Goal: Contribute content: Add original content to the website for others to see

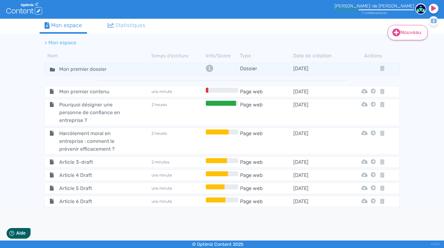
click at [403, 31] on link "Nouveau" at bounding box center [408, 32] width 40 height 15
click at [401, 47] on button "Contenu" at bounding box center [412, 48] width 50 height 10
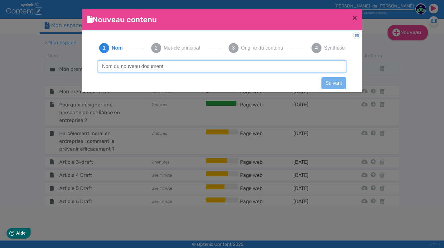
click at [180, 64] on input "text" at bounding box center [222, 67] width 248 height 12
paste input "Quels recours si vous êtes victime de discrimination ?"
type input "Quels recours si vous êtes victime de discrimination ?"
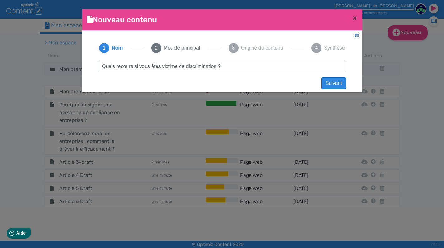
click at [332, 84] on button "Suivant" at bounding box center [334, 83] width 25 height 12
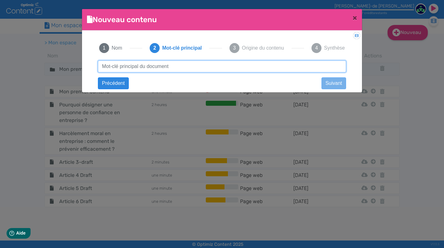
paste input "recours victime discrimination"
type input "recours victime discrimination"
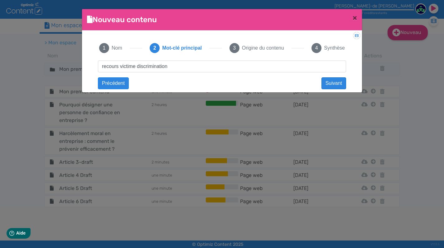
click at [334, 82] on button "Suivant" at bounding box center [334, 83] width 25 height 12
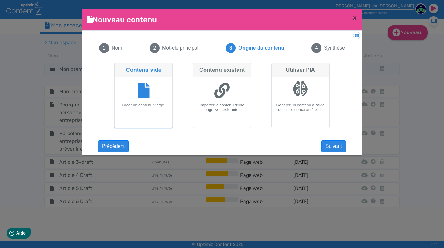
click at [317, 86] on div at bounding box center [300, 91] width 53 height 23
click at [276, 67] on input "Utiliser l‘IA Générer un contenu à l‘aide de l‘intelligence artificielle" at bounding box center [274, 65] width 4 height 4
radio input "true"
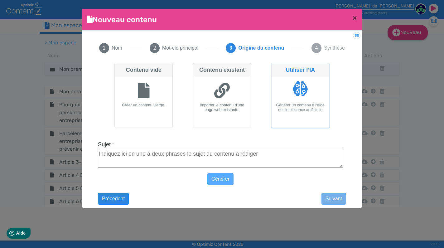
click at [200, 159] on textarea "Sujet :" at bounding box center [220, 158] width 245 height 19
paste textarea ""→ Faites appel à une personne de confiance externe pour signaler la situation …"
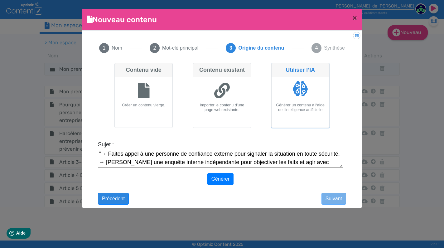
click at [107, 154] on textarea ""→ Faites appel à une personne de confiance externe pour signaler la situation …" at bounding box center [220, 158] width 245 height 19
click at [108, 153] on textarea ""→ Faites appel à une personne de confiance externe pour signaler la situation …" at bounding box center [220, 158] width 245 height 19
click at [106, 162] on textarea "Faites appel à une personne de confiance externe pour signaler la situation en …" at bounding box center [220, 158] width 245 height 19
click at [319, 160] on textarea "Faites appel à une personne de confiance externe pour signaler la situation en …" at bounding box center [220, 158] width 245 height 19
click at [99, 154] on textarea "Faites appel à une personne de confiance externe pour signaler la situation en …" at bounding box center [220, 158] width 245 height 19
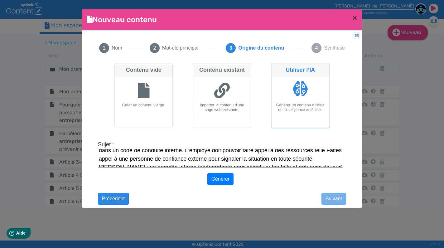
scroll to position [17, 0]
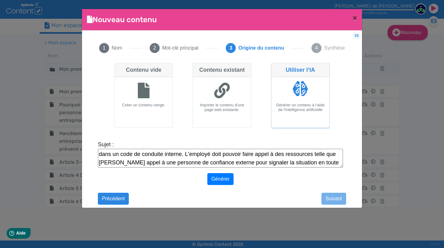
drag, startPoint x: 145, startPoint y: 163, endPoint x: 95, endPoint y: 163, distance: 49.9
click at [95, 163] on div "Quels recours si vous êtes victime de discrimination ? Suivant recours victime …" at bounding box center [222, 130] width 261 height 139
drag, startPoint x: 190, startPoint y: 155, endPoint x: 211, endPoint y: 155, distance: 20.6
click at [211, 155] on textarea "La discrimination au travail peut avoir des effets très négatifs pour la person…" at bounding box center [220, 158] width 245 height 19
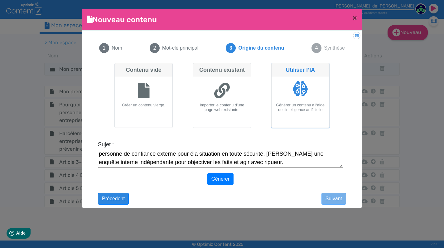
scroll to position [25, 0]
drag, startPoint x: 286, startPoint y: 154, endPoint x: 315, endPoint y: 154, distance: 28.7
click at [315, 154] on textarea "La discrimination au travail peut avoir des effets très négatifs pour la person…" at bounding box center [220, 158] width 245 height 19
drag, startPoint x: 135, startPoint y: 161, endPoint x: 146, endPoint y: 162, distance: 11.6
click at [146, 162] on textarea "La discrimination au travail peut avoir des effets très négatifs pour la person…" at bounding box center [220, 158] width 245 height 19
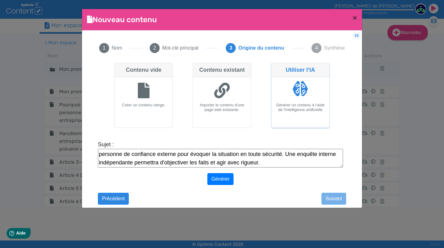
click at [218, 164] on textarea "La discrimination au travail peut avoir des effets très négatifs pour la person…" at bounding box center [220, 158] width 245 height 19
drag, startPoint x: 246, startPoint y: 162, endPoint x: 263, endPoint y: 163, distance: 17.8
click at [263, 163] on textarea "La discrimination au travail peut avoir des effets très négatifs pour la person…" at bounding box center [220, 158] width 245 height 19
type textarea "La discrimination au travail peut avoir des effets très négatifs pour la person…"
click at [225, 178] on button "Générer" at bounding box center [221, 179] width 27 height 12
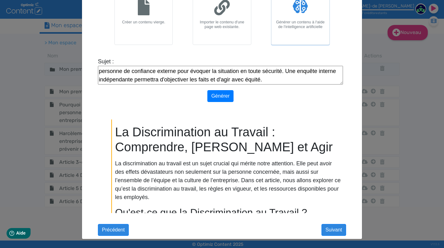
scroll to position [83, 0]
click at [335, 229] on button "Suivant" at bounding box center [334, 230] width 25 height 12
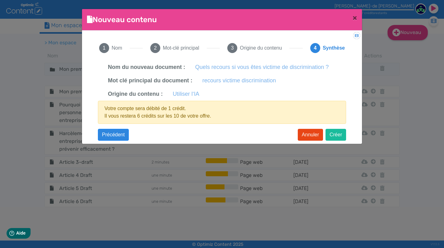
click at [338, 135] on button "Créer" at bounding box center [336, 135] width 21 height 12
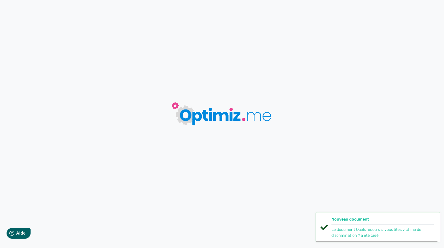
type input "Quels recours si vous êtes victime de discrimination ?"
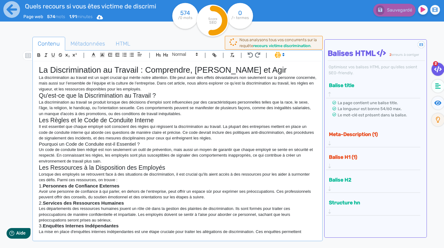
click at [41, 67] on h1 "La Discrimination au Travail : Comprendre, [PERSON_NAME] et Agir" at bounding box center [178, 70] width 278 height 10
click at [45, 97] on h2 "Qu'est-ce que la Discrimination au Travail ?" at bounding box center [178, 95] width 278 height 7
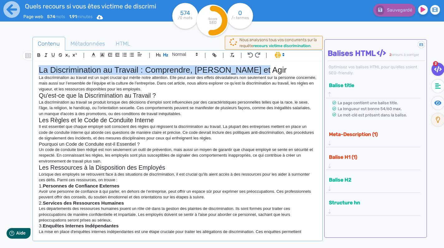
drag, startPoint x: 40, startPoint y: 71, endPoint x: 253, endPoint y: 71, distance: 213.5
click at [253, 71] on h1 "La Discrimination au Travail : Comprendre, [PERSON_NAME] et Agir" at bounding box center [178, 70] width 278 height 10
click at [165, 55] on icon "button" at bounding box center [165, 54] width 5 height 5
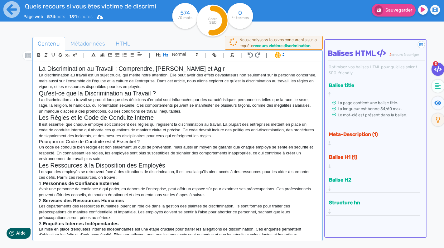
click at [39, 69] on h2 "La Discrimination au Travail : Comprendre, [PERSON_NAME] et Agir" at bounding box center [178, 68] width 278 height 7
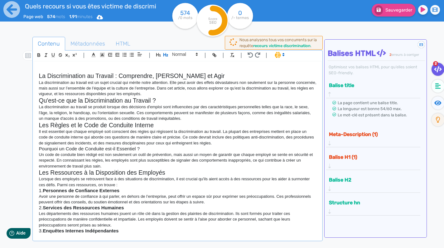
click at [45, 67] on h2 at bounding box center [178, 68] width 278 height 7
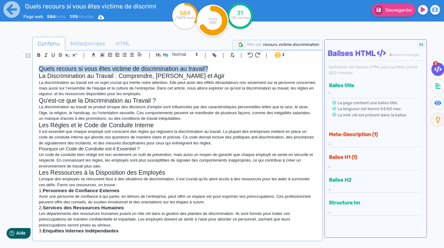
drag, startPoint x: 213, startPoint y: 68, endPoint x: 40, endPoint y: 68, distance: 173.2
click at [40, 68] on h2 "Quels recours si vous êtes victime de discrimination au travail?" at bounding box center [178, 68] width 278 height 7
click at [158, 54] on icon "button" at bounding box center [158, 54] width 5 height 3
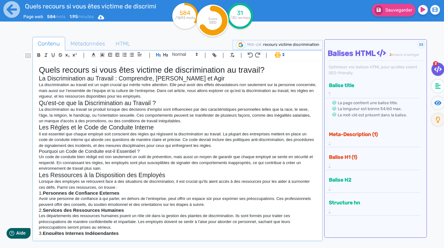
click at [154, 109] on p "La discrimination au travail se produit lorsque des décisions d'emploi sont inf…" at bounding box center [178, 115] width 278 height 17
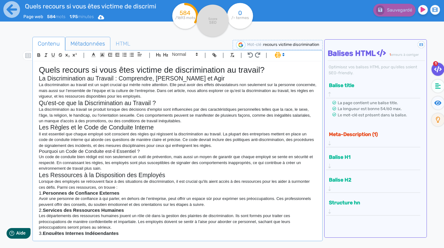
click at [98, 41] on span "Métadonnées" at bounding box center [88, 43] width 45 height 17
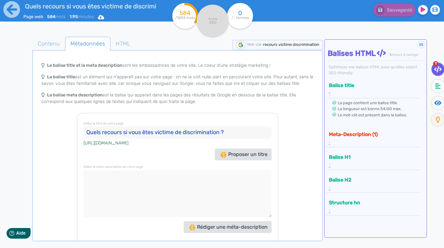
click at [226, 226] on span "Rédiger une méta-description" at bounding box center [228, 227] width 78 height 6
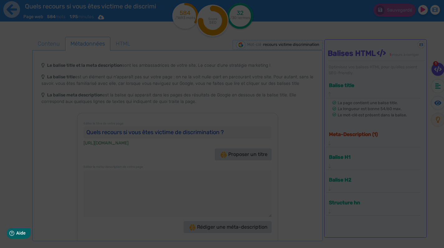
type textarea "Découvrez vos recours en tant que victime de discrimination au travail. Agissez…"
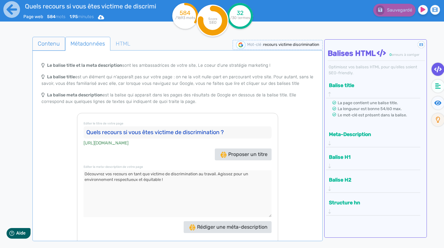
click at [53, 43] on span "Contenu" at bounding box center [49, 43] width 32 height 17
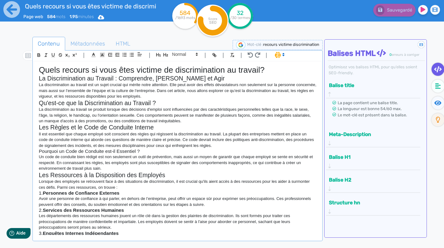
scroll to position [0, 0]
click at [125, 78] on h2 "La Discrimination au Travail : Comprendre, [PERSON_NAME] et Agir" at bounding box center [178, 78] width 278 height 7
click at [99, 78] on h2 "La Discrimination au Travail : Comprendre, [PERSON_NAME] et Agir" at bounding box center [178, 78] width 278 height 7
click at [121, 79] on h2 "La Discrimination au travail : Comprendre, [PERSON_NAME] et Agir" at bounding box center [178, 78] width 278 height 7
click at [156, 77] on h2 "La Discrimination au travail : comprendre, [PERSON_NAME] et Agir" at bounding box center [178, 78] width 278 height 7
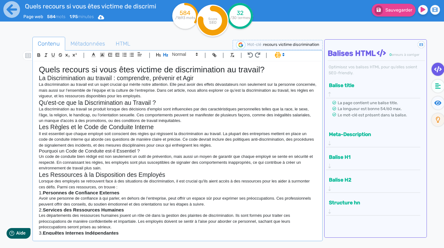
click at [186, 79] on h2 "La Discrimination au travail : comprendre, prévenir et Agir" at bounding box center [178, 78] width 278 height 7
click at [88, 103] on h2 "Qu'est-ce que la Discrimination au Travail ?" at bounding box center [178, 102] width 278 height 7
click at [135, 101] on h2 "Qu'est-ce que la discrimination au Travail ?" at bounding box center [178, 102] width 278 height 7
click at [55, 126] on h2 "Les Règles et le Code de Conduite Interne" at bounding box center [178, 127] width 278 height 7
click at [85, 126] on h2 "Les règles et le Code de Conduite Interne" at bounding box center [178, 127] width 278 height 7
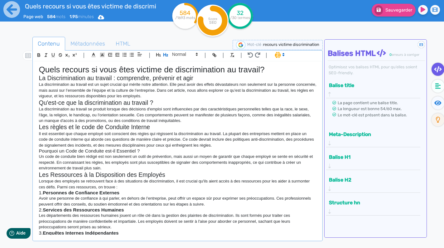
click at [108, 127] on h2 "Les règles et le code de Conduite Interne" at bounding box center [178, 127] width 278 height 7
click at [131, 129] on h2 "Les règles et le code de conduite Interne" at bounding box center [178, 127] width 278 height 7
click at [54, 173] on h2 "Les Ressources à la Disposition des Employés" at bounding box center [178, 174] width 278 height 7
click at [95, 174] on h2 "Les ressources à la Disposition des Employés" at bounding box center [178, 174] width 278 height 7
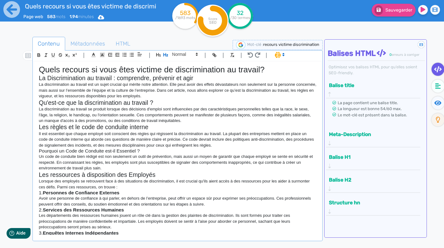
click at [130, 172] on h2 "Les ressources à disposition des Employés" at bounding box center [178, 174] width 278 height 7
click at [131, 173] on h2 "Les ressources à disposition des Employés" at bounding box center [178, 174] width 278 height 7
click at [45, 190] on strong "Personnes de Confiance Externes" at bounding box center [81, 192] width 77 height 5
click at [63, 190] on strong "Personnes de Confiance Externes" at bounding box center [77, 192] width 77 height 5
click at [72, 190] on strong "Personne de Confiance Externes" at bounding box center [76, 192] width 74 height 5
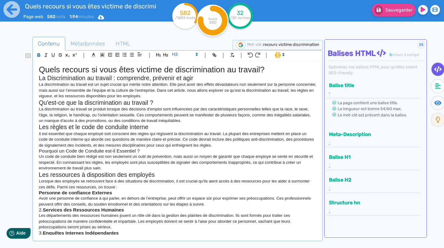
click at [95, 190] on strong "Personne de confiance Externes" at bounding box center [75, 192] width 73 height 5
click at [113, 193] on h3 "Personne de confiance externes" at bounding box center [178, 193] width 278 height 6
click at [48, 207] on strong "Services des Ressources Humaines" at bounding box center [83, 209] width 81 height 5
click at [70, 207] on strong "Services des Ressources Humaines" at bounding box center [79, 209] width 81 height 5
drag, startPoint x: 70, startPoint y: 207, endPoint x: 39, endPoint y: 207, distance: 30.9
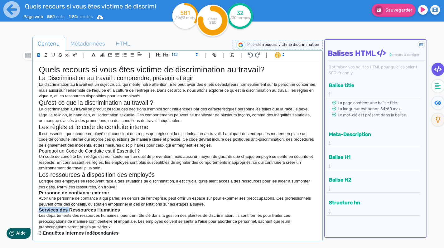
click at [39, 207] on strong "Services des Ressources Humaines" at bounding box center [79, 209] width 81 height 5
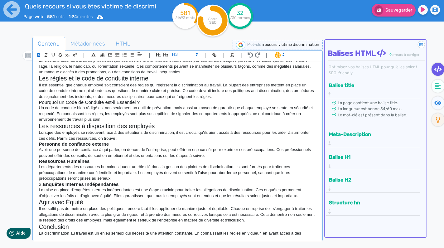
scroll to position [66, 0]
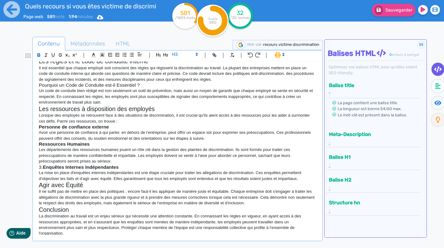
click at [45, 164] on strong "Enquêtes Internes Indépendantes" at bounding box center [81, 166] width 76 height 5
click at [71, 141] on strong "Ressources Humaines" at bounding box center [64, 143] width 51 height 5
click at [63, 164] on strong "Enquêtes Internes Indépendantes" at bounding box center [77, 166] width 76 height 5
click at [83, 164] on strong "Enquêtes internes Indépendantes" at bounding box center [77, 166] width 76 height 5
click at [70, 182] on h2 "Agir avec Équité" at bounding box center [178, 185] width 278 height 7
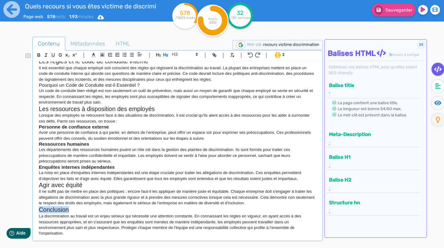
drag, startPoint x: 69, startPoint y: 205, endPoint x: 35, endPoint y: 205, distance: 34.0
click at [35, 205] on div "Quels recours si vous êtes victime de discrimination au travail? La Discriminat…" at bounding box center [177, 148] width 287 height 174
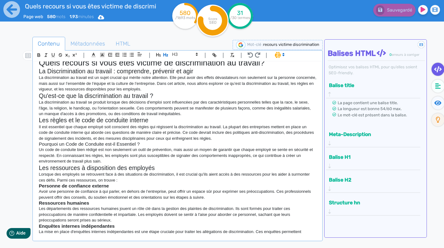
scroll to position [9, 0]
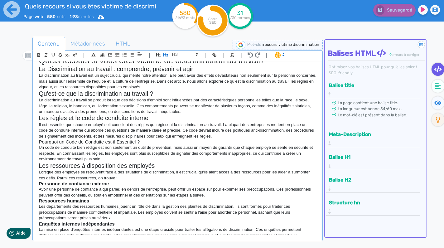
click at [89, 140] on h3 "Pourquoi un Code de Conduite est-il Essentiel ?" at bounding box center [178, 142] width 278 height 6
click at [84, 119] on h2 "Les règles et le code de conduite interne" at bounding box center [178, 118] width 278 height 7
click at [119, 140] on h3 "Pourquoi un Code de conduite est-il Essentiel ?" at bounding box center [178, 142] width 278 height 6
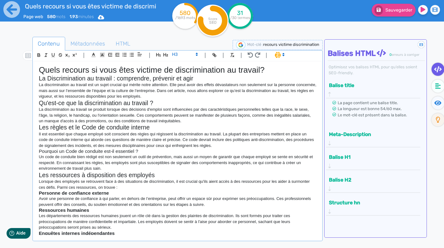
scroll to position [0, 0]
click at [67, 77] on h2 "La Discrimination au travail : comprendre, prévenir et agir" at bounding box center [178, 78] width 278 height 7
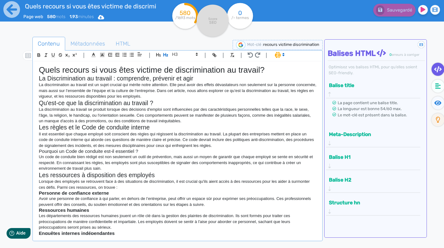
click at [58, 105] on h2 "Qu'est-ce que la discrimination au travail ?" at bounding box center [178, 103] width 278 height 7
click at [56, 127] on h2 "Les règles et le Code de conduite interne" at bounding box center [178, 127] width 278 height 7
drag, startPoint x: 149, startPoint y: 147, endPoint x: 130, endPoint y: 150, distance: 19.2
click at [130, 150] on h3 "Pourquoi un Code de conduite est-il essentiel ?" at bounding box center [178, 152] width 278 height 6
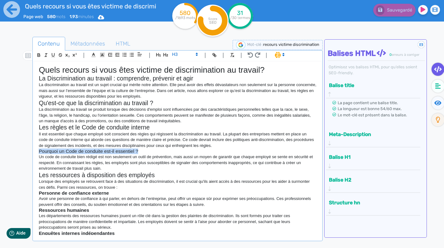
drag, startPoint x: 141, startPoint y: 152, endPoint x: 38, endPoint y: 150, distance: 103.0
click at [38, 149] on div "Quels recours si vous êtes victime de discrimination au travail? La Discriminat…" at bounding box center [177, 148] width 287 height 174
click at [98, 179] on p "Lorsque des employés se retrouvent face à des situations de discrimination, il …" at bounding box center [178, 185] width 278 height 12
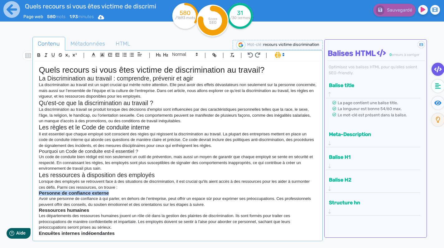
drag, startPoint x: 114, startPoint y: 191, endPoint x: 30, endPoint y: 192, distance: 84.0
click at [30, 192] on div "Contenu Métadonnées HTML | | H3 H4 H5 H6 Normal | | | | Quels recours si vous ê…" at bounding box center [231, 161] width 426 height 252
click at [176, 54] on span at bounding box center [184, 54] width 31 height 7
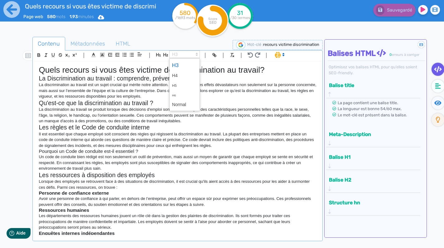
click at [175, 66] on span at bounding box center [184, 65] width 25 height 11
click at [39, 56] on icon "button" at bounding box center [38, 54] width 5 height 5
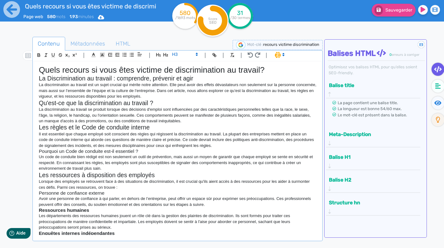
click at [90, 204] on p "Avoir une personne de confiance à qui parler, en dehors de l’entreprise, peut o…" at bounding box center [178, 202] width 278 height 12
drag, startPoint x: 87, startPoint y: 209, endPoint x: 33, endPoint y: 208, distance: 53.7
click at [33, 208] on div "| | H3 H4 H5 H6 Normal | | | | Quels recours si vous êtes victime de discrimina…" at bounding box center [177, 145] width 290 height 191
click at [38, 55] on icon "button" at bounding box center [38, 54] width 5 height 5
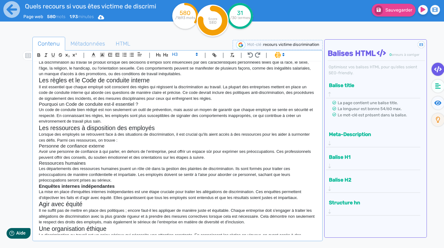
scroll to position [59, 0]
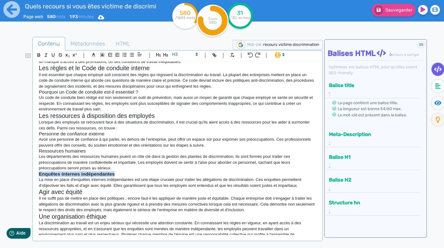
drag, startPoint x: 118, startPoint y: 170, endPoint x: 37, endPoint y: 169, distance: 81.1
click at [37, 169] on div "Quels recours si vous êtes victime de discrimination au travail? La Discriminat…" at bounding box center [177, 148] width 287 height 174
click at [38, 55] on icon "button" at bounding box center [38, 54] width 5 height 5
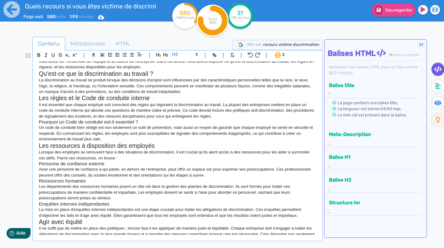
scroll to position [66, 0]
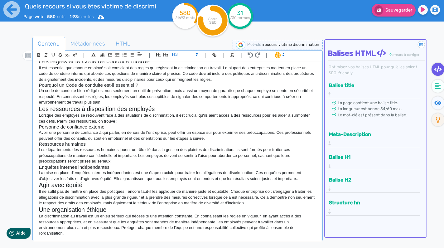
click at [113, 207] on h2 "Une organisation éthique" at bounding box center [178, 209] width 278 height 7
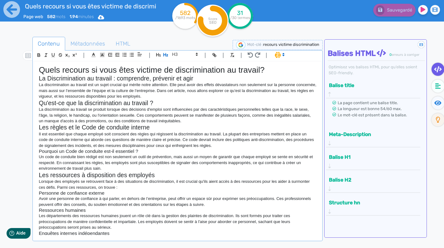
scroll to position [0, 0]
click at [51, 77] on h2 "La Discrimination au travail : comprendre, prévenir et agir" at bounding box center [178, 78] width 278 height 7
click at [188, 120] on p "La discrimination au travail se produit lorsque des décisions d'emploi sont inf…" at bounding box center [178, 115] width 278 height 17
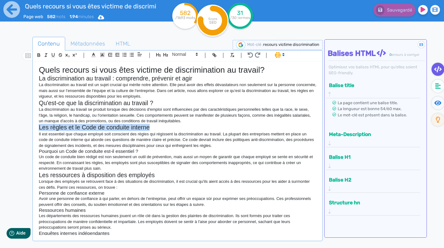
drag, startPoint x: 39, startPoint y: 127, endPoint x: 151, endPoint y: 127, distance: 112.4
click at [151, 127] on h2 "Les règles et le Code de conduite interne" at bounding box center [178, 127] width 278 height 7
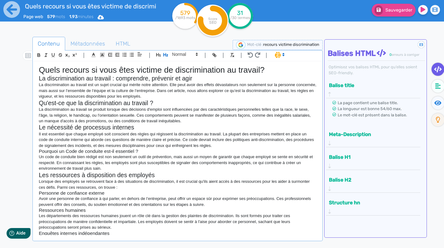
click at [81, 127] on h2 "Le nécessité de processus internes" at bounding box center [178, 127] width 278 height 7
click at [172, 127] on h2 "Le nécessité d'établir des processus internes" at bounding box center [178, 127] width 278 height 7
click at [117, 132] on p "Il est essentiel que chaque employé soit conscient des règles qui régissent la …" at bounding box center [178, 139] width 278 height 17
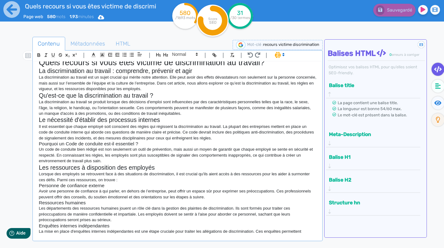
scroll to position [9, 0]
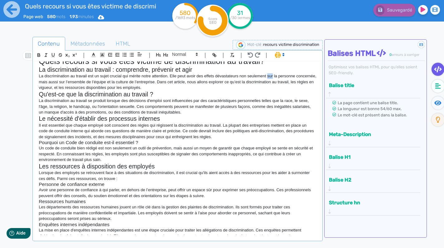
drag, startPoint x: 269, startPoint y: 76, endPoint x: 275, endPoint y: 76, distance: 6.2
click at [275, 76] on p "La discrimination au travail est un sujet crucial qui mérite notre attention. E…" at bounding box center [178, 81] width 278 height 17
click at [60, 83] on p "La discrimination au travail est un sujet crucial qui mérite notre attention. E…" at bounding box center [178, 81] width 278 height 17
drag, startPoint x: 113, startPoint y: 81, endPoint x: 150, endPoint y: 82, distance: 37.5
click at [150, 82] on p "La discrimination au travail est un sujet crucial qui mérite notre attention. E…" at bounding box center [178, 81] width 278 height 17
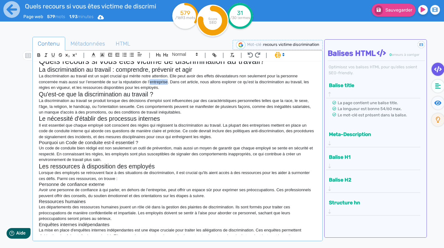
drag, startPoint x: 152, startPoint y: 83, endPoint x: 169, endPoint y: 84, distance: 16.9
click at [169, 84] on p "La discrimination au travail est un sujet crucial qui mérite notre attention. E…" at bounding box center [178, 81] width 278 height 17
click at [189, 97] on h2 "Qu'est-ce que la discrimination au travail ?" at bounding box center [178, 94] width 278 height 7
click at [114, 83] on p "La discrimination au travail est un sujet crucial qui mérite notre attention. E…" at bounding box center [178, 81] width 278 height 17
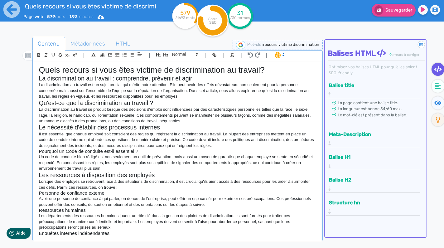
scroll to position [0, 0]
click at [96, 97] on p "La discrimination au travail est un sujet crucial qui mérite notre attention. E…" at bounding box center [178, 90] width 278 height 17
click at [184, 95] on p "La discrimination au travail est un sujet crucial qui mérite notre attention. E…" at bounding box center [178, 90] width 278 height 17
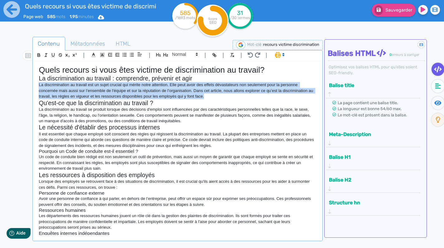
drag, startPoint x: 38, startPoint y: 84, endPoint x: 215, endPoint y: 95, distance: 177.0
click at [215, 95] on div "Quels recours si vous êtes victime de discrimination au travail? La discriminat…" at bounding box center [177, 148] width 287 height 174
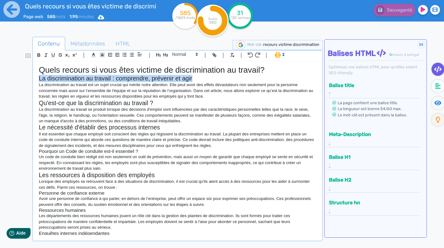
drag, startPoint x: 37, startPoint y: 78, endPoint x: 197, endPoint y: 77, distance: 159.8
click at [197, 77] on div "Quels recours si vous êtes victime de discrimination au travail? La discriminat…" at bounding box center [177, 148] width 287 height 174
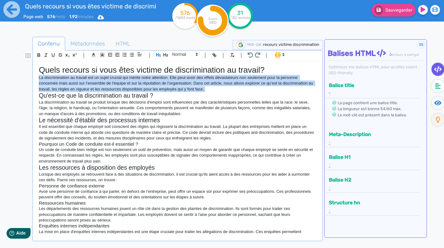
drag, startPoint x: 39, startPoint y: 78, endPoint x: 233, endPoint y: 92, distance: 194.9
click at [233, 92] on div "Quels recours si vous êtes victime de discrimination au travail? La discriminat…" at bounding box center [177, 148] width 287 height 174
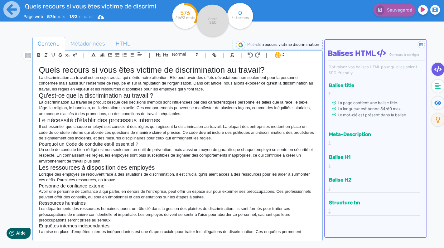
click at [231, 89] on p "La discrimination au travail est un sujet crucial qui mérite notre attention. E…" at bounding box center [178, 83] width 278 height 17
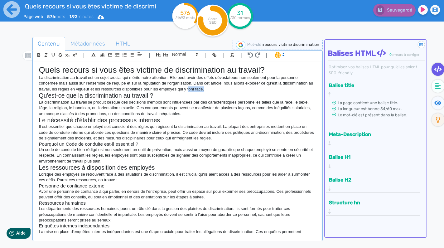
drag, startPoint x: 196, startPoint y: 89, endPoint x: 214, endPoint y: 89, distance: 18.4
click at [214, 89] on p "La discrimination au travail est un sujet crucial qui mérite notre attention. E…" at bounding box center [178, 83] width 278 height 17
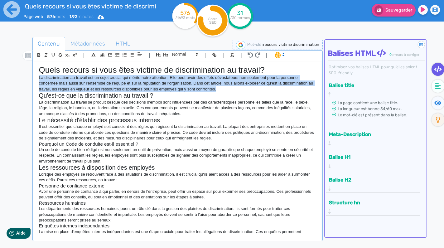
drag, startPoint x: 39, startPoint y: 77, endPoint x: 238, endPoint y: 89, distance: 199.8
click at [238, 89] on div "Quels recours si vous êtes victime de discrimination au travail? La discriminat…" at bounding box center [177, 148] width 287 height 174
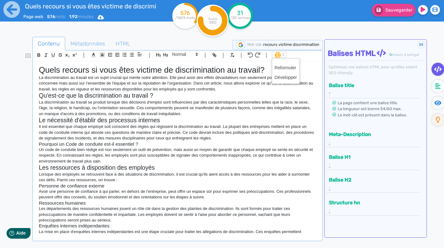
click at [277, 56] on span at bounding box center [279, 54] width 15 height 6
click at [284, 76] on span at bounding box center [286, 78] width 22 height 10
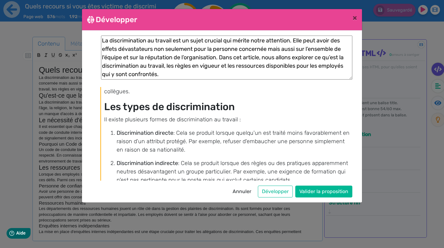
scroll to position [171, 0]
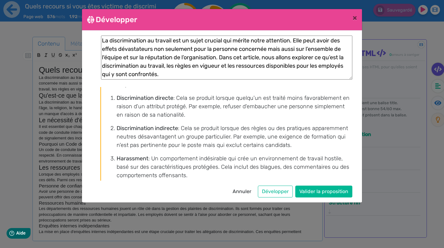
click at [246, 189] on button "Annuler" at bounding box center [242, 192] width 27 height 12
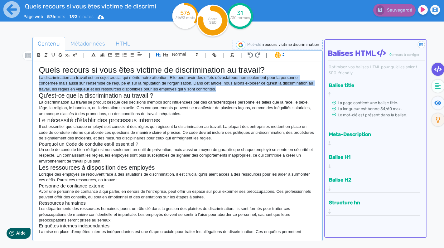
drag, startPoint x: 39, startPoint y: 76, endPoint x: 233, endPoint y: 87, distance: 195.0
click at [233, 87] on p "La discrimination au travail est un sujet crucial qui mérite notre attention. E…" at bounding box center [178, 83] width 278 height 17
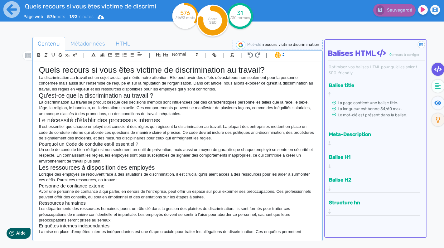
click at [168, 105] on p "La discrimination au travail se produit lorsque des décisions d'emploi sont inf…" at bounding box center [178, 108] width 278 height 17
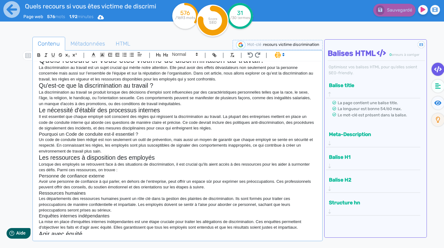
scroll to position [12, 0]
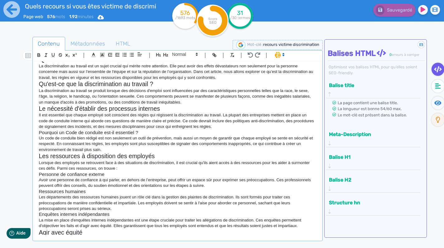
click at [162, 108] on h2 "Le nécessité d'établir des processus internes" at bounding box center [178, 108] width 278 height 7
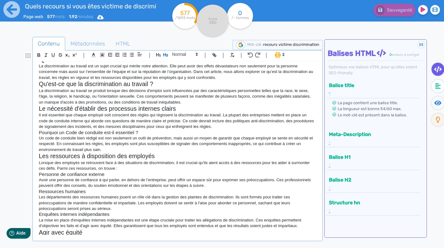
scroll to position [7, 0]
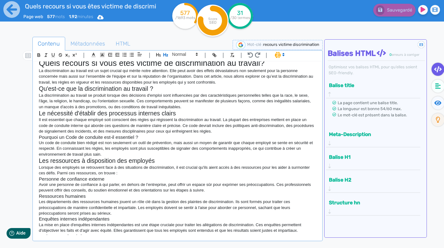
click at [224, 120] on p "Il est essentiel que chaque employé soit conscient des règles qui régissent la …" at bounding box center [178, 125] width 278 height 17
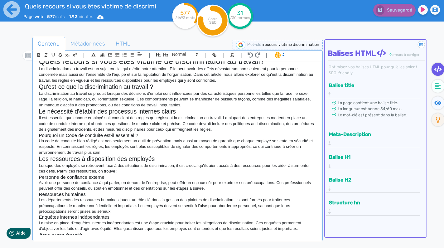
click at [41, 124] on p "Il est essentiel que chaque employé soit conscient des règles qui régissent la …" at bounding box center [178, 123] width 278 height 17
click at [115, 129] on p "Il est essentiel que chaque employé soit conscient des règles qui régissent la …" at bounding box center [178, 123] width 278 height 17
click at [215, 123] on p "Il est essentiel que chaque employé soit conscient des règles qui régissent la …" at bounding box center [178, 123] width 278 height 17
drag, startPoint x: 142, startPoint y: 134, endPoint x: 38, endPoint y: 135, distance: 103.9
click at [38, 135] on div "Quels recours si vous êtes victime de discrimination au travail? La discriminat…" at bounding box center [177, 148] width 287 height 174
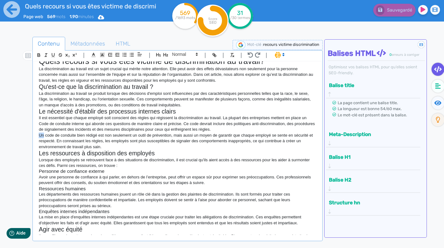
drag, startPoint x: 40, startPoint y: 133, endPoint x: 44, endPoint y: 134, distance: 4.5
click at [44, 134] on p "Un code de conduite bien rédigé est non seulement un outil de prévention, mais …" at bounding box center [178, 141] width 278 height 17
click at [40, 133] on p "Un code de conduite bien rédigé est non seulement un outil de prévention, mais …" at bounding box center [178, 141] width 278 height 17
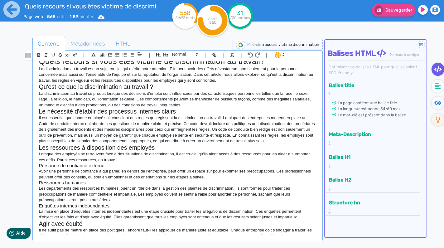
click at [245, 129] on p "Il est essentiel que chaque employé soit conscient des règles qui régissent la …" at bounding box center [178, 129] width 278 height 29
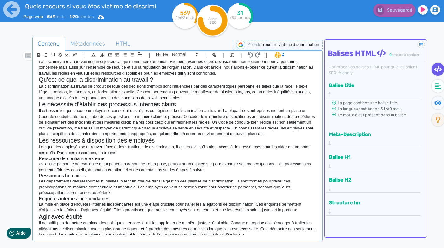
scroll to position [17, 0]
click at [299, 122] on p "Il est essentiel que chaque employé soit conscient des règles qui régissent la …" at bounding box center [178, 121] width 278 height 29
drag, startPoint x: 277, startPoint y: 120, endPoint x: 289, endPoint y: 120, distance: 12.2
click at [289, 120] on p "Il est essentiel que chaque employé soit conscient des règles qui régissent la …" at bounding box center [178, 121] width 278 height 29
click at [298, 121] on p "Il est essentiel que chaque employé soit conscient des règles qui régissent la …" at bounding box center [178, 121] width 278 height 29
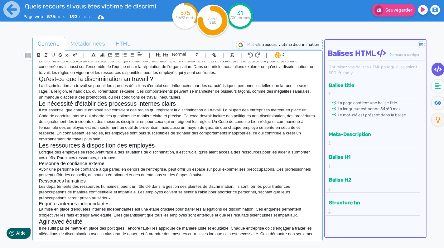
click at [158, 140] on p "Il est essentiel que chaque employé soit conscient des règles qui régissent la …" at bounding box center [178, 124] width 278 height 35
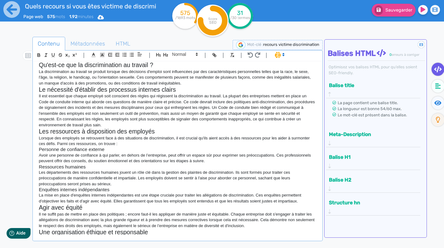
scroll to position [31, 0]
click at [112, 111] on p "Il est essentiel que chaque employé soit conscient des règles qui régissent la …" at bounding box center [178, 110] width 278 height 35
click at [188, 112] on p "Il est essentiel que chaque employé soit conscient des règles qui régissent la …" at bounding box center [178, 110] width 278 height 35
click at [120, 123] on p "Il est essentiel que chaque employé soit conscient des règles qui régissent la …" at bounding box center [178, 110] width 278 height 35
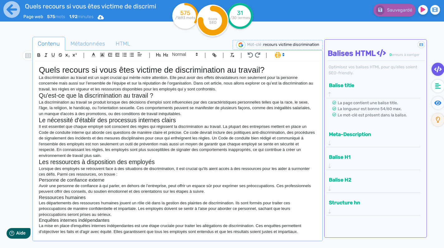
scroll to position [0, 0]
click at [117, 154] on p "Il est essentiel que chaque employé soit conscient des règles qui régissent la …" at bounding box center [178, 141] width 278 height 35
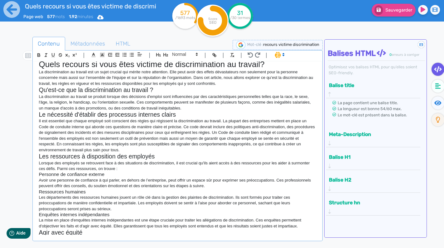
scroll to position [6, 0]
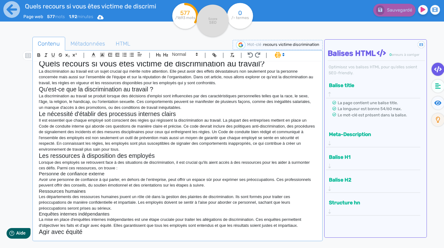
click at [225, 120] on p "Il est essentiel que chaque employé soit conscient des règles qui régissent la …" at bounding box center [178, 135] width 278 height 35
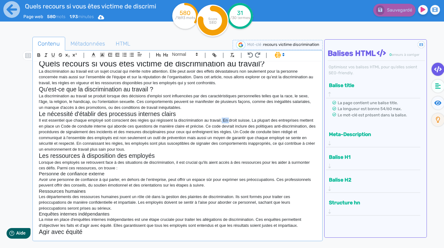
drag, startPoint x: 224, startPoint y: 117, endPoint x: 232, endPoint y: 118, distance: 7.2
click at [232, 118] on p "Il est essentiel que chaque employé soit conscient des règles qui régissent la …" at bounding box center [178, 135] width 278 height 35
click at [252, 121] on p "Il est essentiel que chaque employé soit conscient des règles qui régissent la …" at bounding box center [178, 135] width 278 height 35
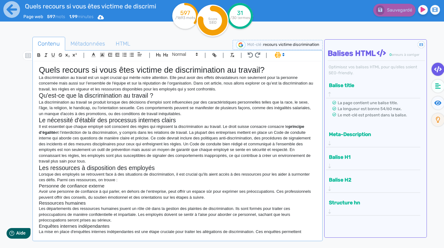
scroll to position [0, 0]
drag, startPoint x: 45, startPoint y: 78, endPoint x: 88, endPoint y: 79, distance: 43.1
click at [88, 79] on p "La discrimination au travail est un sujet crucial qui mérite notre attention. E…" at bounding box center [178, 83] width 278 height 17
click at [38, 55] on icon "button" at bounding box center [38, 54] width 5 height 5
drag, startPoint x: 107, startPoint y: 88, endPoint x: 127, endPoint y: 89, distance: 20.0
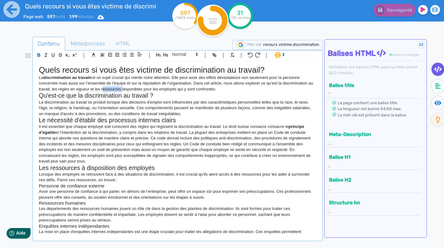
click at [127, 89] on p "La discrimination au travail est un sujet crucial qui mérite notre attention. E…" at bounding box center [178, 83] width 278 height 17
click at [39, 56] on icon "button" at bounding box center [39, 56] width 2 height 2
click at [108, 113] on p "La discrimination au travail se produit lorsque des décisions d'emploi sont inf…" at bounding box center [178, 108] width 278 height 17
drag, startPoint x: 278, startPoint y: 107, endPoint x: 295, endPoint y: 107, distance: 16.9
click at [295, 107] on p "La discrimination au travail se produit lorsque des décisions d'emploi sont inf…" at bounding box center [178, 108] width 278 height 17
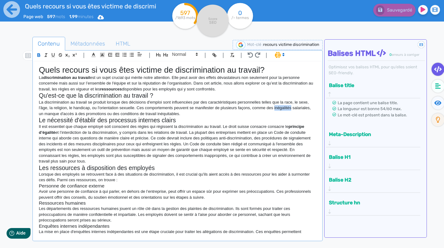
click at [37, 55] on icon "button" at bounding box center [38, 54] width 5 height 5
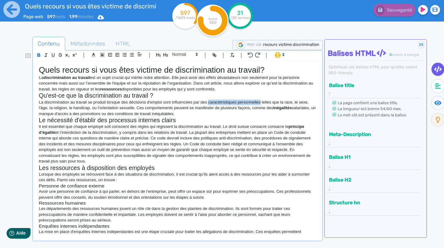
drag, startPoint x: 212, startPoint y: 103, endPoint x: 265, endPoint y: 103, distance: 52.7
click at [265, 103] on p "La discrimination au travail se produit lorsque des décisions d'emploi sont inf…" at bounding box center [178, 108] width 278 height 17
click at [38, 53] on icon "button" at bounding box center [38, 54] width 5 height 5
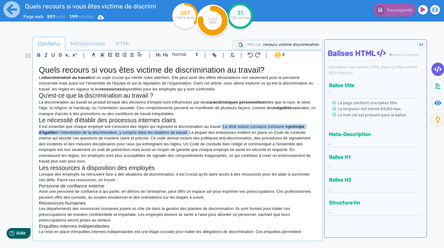
drag, startPoint x: 225, startPoint y: 125, endPoint x: 191, endPoint y: 130, distance: 34.7
click at [191, 130] on p "Il est essentiel que chaque employé soit conscient des règles qui régissent la …" at bounding box center [178, 144] width 278 height 40
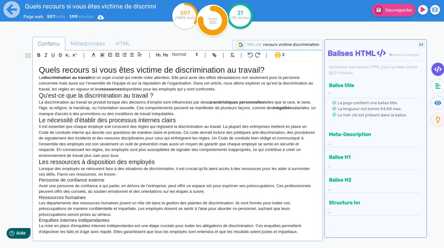
click at [212, 113] on p "La discrimination au travail se produit lorsque des décisions d'emploi sont inf…" at bounding box center [178, 108] width 278 height 17
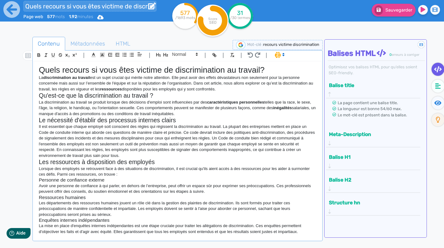
scroll to position [3, 0]
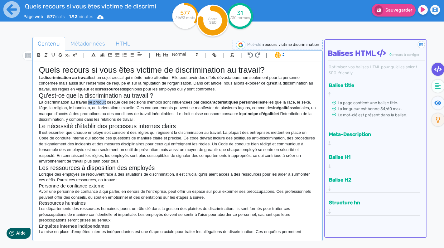
drag, startPoint x: 89, startPoint y: 101, endPoint x: 107, endPoint y: 101, distance: 17.8
click at [107, 101] on p "La discrimination au travail se produit lorsque des décisions d'emploi sont inf…" at bounding box center [178, 111] width 278 height 23
click at [164, 106] on p "La discrimination au travail se produit lorsque des décisions d'emploi sont inf…" at bounding box center [178, 111] width 278 height 23
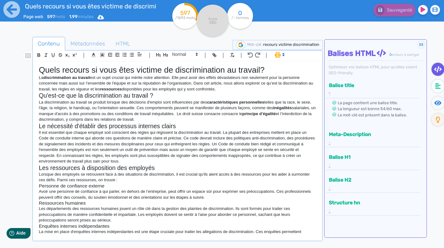
click at [149, 102] on p "La discrimination au travail se produit lorsque des décisions d'emploi sont inf…" at bounding box center [178, 111] width 278 height 23
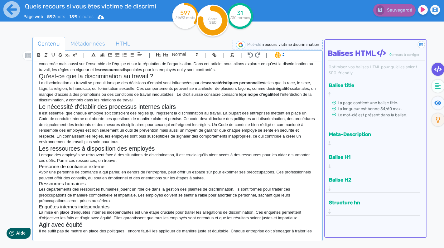
scroll to position [21, 0]
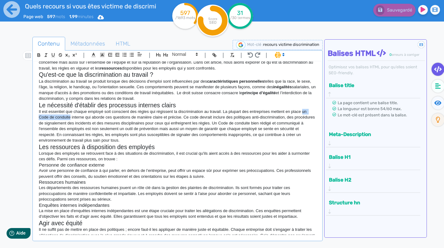
drag, startPoint x: 307, startPoint y: 111, endPoint x: 72, endPoint y: 116, distance: 235.0
click at [72, 116] on p "Il est essentiel que chaque employé soit conscient des règles qui régissent la …" at bounding box center [178, 126] width 278 height 35
click at [96, 117] on p "Il est essentiel que chaque employé soit conscient des règles qui régissent la …" at bounding box center [178, 126] width 278 height 35
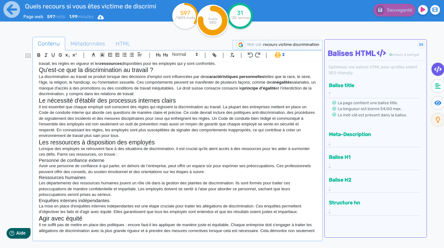
scroll to position [27, 0]
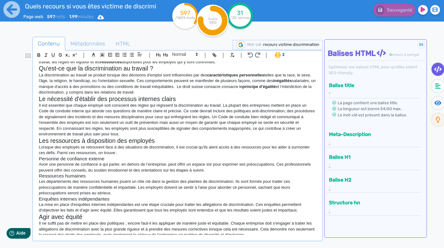
click at [195, 109] on p "Il est essentiel que chaque employé soit conscient des règles qui régissent la …" at bounding box center [178, 120] width 278 height 35
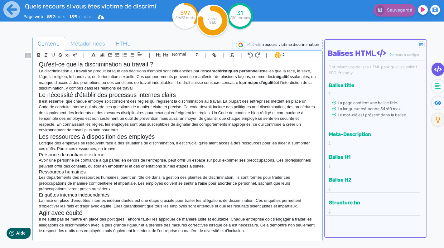
scroll to position [33, 0]
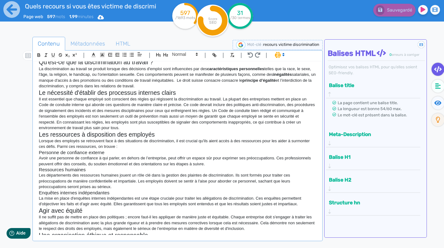
click at [190, 115] on p "Il est essentiel que chaque employé soit conscient des règles qui régissent la …" at bounding box center [178, 113] width 278 height 35
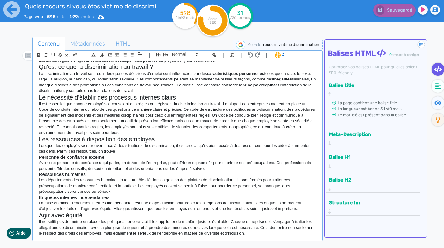
scroll to position [31, 0]
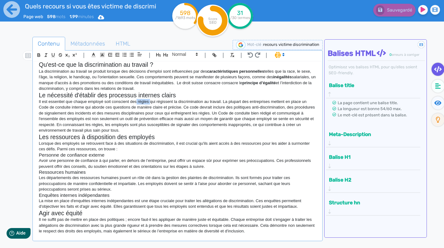
drag, startPoint x: 139, startPoint y: 101, endPoint x: 152, endPoint y: 101, distance: 13.7
click at [152, 101] on p "Il est essentiel que chaque employé soit conscient des règles qui régissent la …" at bounding box center [178, 116] width 278 height 35
click at [40, 54] on icon "button" at bounding box center [38, 54] width 5 height 5
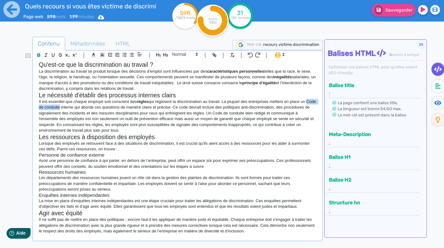
drag, startPoint x: 40, startPoint y: 106, endPoint x: 71, endPoint y: 106, distance: 31.5
click at [71, 106] on p "Il est essentiel que chaque employé soit conscient des règles qui régissent la …" at bounding box center [178, 116] width 278 height 35
click at [39, 55] on icon "button" at bounding box center [38, 54] width 5 height 5
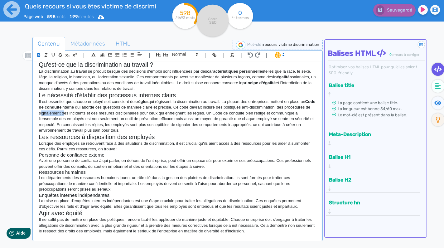
drag, startPoint x: 67, startPoint y: 113, endPoint x: 91, endPoint y: 113, distance: 23.1
click at [91, 113] on p "Il est essentiel que chaque employé soit conscient des règles qui régissent la …" at bounding box center [178, 116] width 278 height 35
click at [39, 56] on icon "button" at bounding box center [39, 56] width 2 height 2
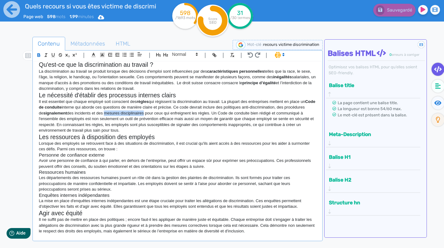
drag, startPoint x: 130, startPoint y: 112, endPoint x: 169, endPoint y: 113, distance: 39.0
click at [169, 113] on p "Il est essentiel que chaque employé soit conscient des règles qui régissent la …" at bounding box center [178, 116] width 278 height 35
click at [39, 53] on icon "button" at bounding box center [38, 54] width 5 height 5
drag, startPoint x: 169, startPoint y: 117, endPoint x: 189, endPoint y: 117, distance: 20.6
click at [189, 117] on p "Il est essentiel que chaque employé soit conscient des règles qui régissent la …" at bounding box center [178, 116] width 278 height 35
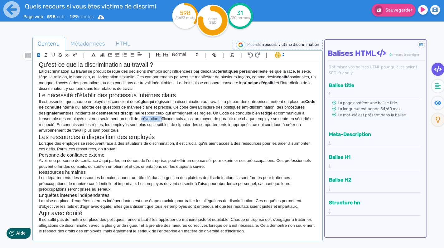
click at [39, 55] on icon "button" at bounding box center [38, 54] width 5 height 5
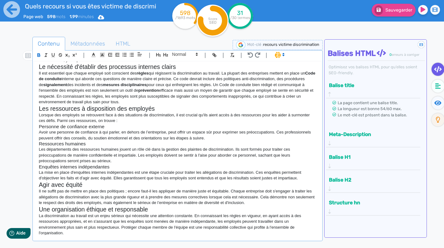
scroll to position [59, 0]
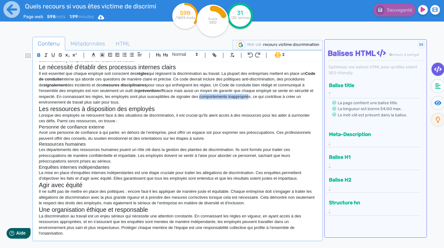
drag, startPoint x: 239, startPoint y: 95, endPoint x: 290, endPoint y: 94, distance: 51.2
click at [290, 94] on p "Il est essentiel que chaque employé soit conscient des règles qui régissent la …" at bounding box center [178, 88] width 278 height 35
click at [245, 92] on p "Il est essentiel que chaque employé soit conscient des règles qui régissent la …" at bounding box center [178, 88] width 278 height 35
drag, startPoint x: 242, startPoint y: 94, endPoint x: 291, endPoint y: 96, distance: 49.7
click at [291, 96] on p "Il est essentiel que chaque employé soit conscient des règles qui régissent la …" at bounding box center [178, 88] width 278 height 35
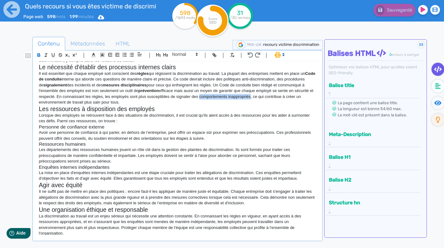
click at [40, 56] on icon "button" at bounding box center [39, 56] width 2 height 2
click at [164, 105] on h2 "Les ressources à disposition des employés" at bounding box center [178, 108] width 278 height 7
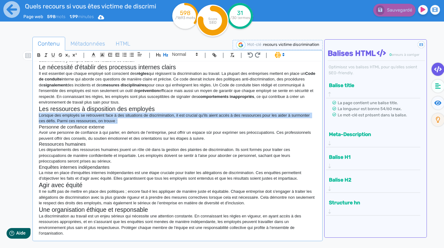
drag, startPoint x: 40, startPoint y: 114, endPoint x: 123, endPoint y: 118, distance: 83.1
click at [123, 118] on p "Lorsque des employés se retrouvent face à des situations de discrimination, il …" at bounding box center [178, 119] width 278 height 12
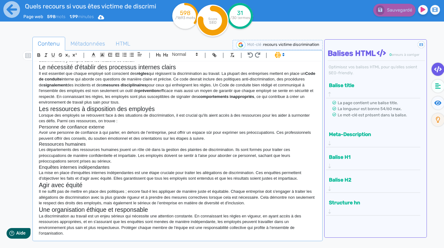
click at [115, 118] on p "Lorsque des employés se retrouvent face à des situations de discrimination, il …" at bounding box center [178, 119] width 278 height 12
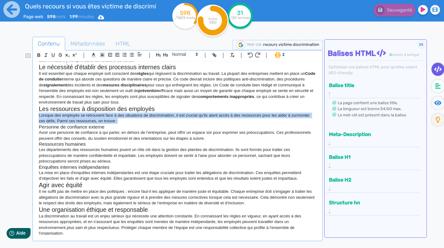
drag, startPoint x: 39, startPoint y: 113, endPoint x: 123, endPoint y: 117, distance: 84.4
click at [124, 117] on p "Lorsque des employés se retrouvent face à des situations de discrimination, il …" at bounding box center [178, 119] width 278 height 12
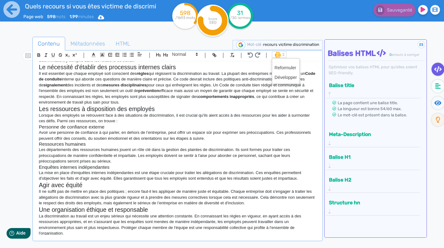
click at [278, 55] on span at bounding box center [279, 54] width 15 height 6
click at [283, 67] on span at bounding box center [286, 68] width 22 height 10
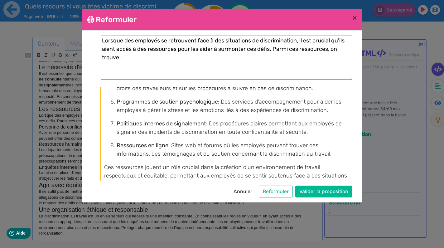
scroll to position [128, 0]
click at [314, 188] on button "Valider la proposition" at bounding box center [324, 192] width 57 height 12
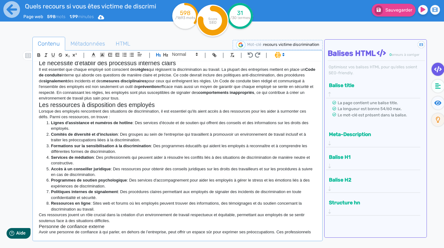
scroll to position [64, 0]
click at [38, 109] on div "Quels recours si vous êtes victime de discrimination au travail? La discriminat…" at bounding box center [177, 148] width 287 height 174
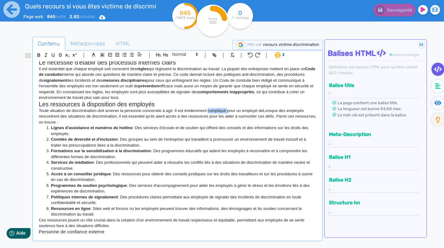
drag, startPoint x: 210, startPoint y: 109, endPoint x: 230, endPoint y: 110, distance: 20.3
click at [230, 110] on p "Toute situation de discrimination doit amener la personne concernée à agir. Il …" at bounding box center [178, 116] width 278 height 17
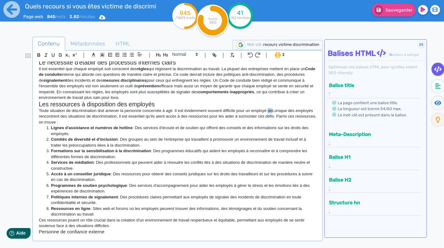
drag, startPoint x: 271, startPoint y: 108, endPoint x: 275, endPoint y: 108, distance: 3.5
click at [275, 108] on p "Toute situation de discrimination doit amener la personne concernée à agir. Il …" at bounding box center [178, 116] width 278 height 17
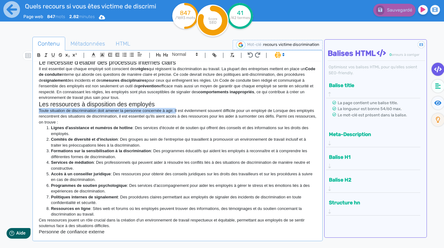
drag, startPoint x: 40, startPoint y: 107, endPoint x: 177, endPoint y: 109, distance: 137.3
click at [177, 109] on div "Quels recours si vous êtes victime de discrimination au travail? La discriminat…" at bounding box center [177, 148] width 287 height 174
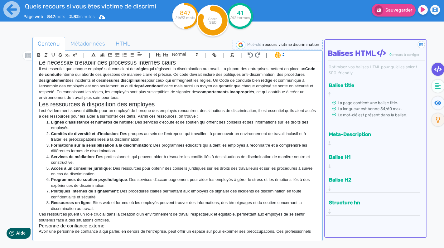
click at [41, 109] on p "l est évidemment souvent difficile pour un employé de Lorsque des employés renc…" at bounding box center [178, 114] width 278 height 12
click at [134, 110] on p "ll est évidemment souvent difficile pour un employé de Lorsque des employés ren…" at bounding box center [178, 114] width 278 height 12
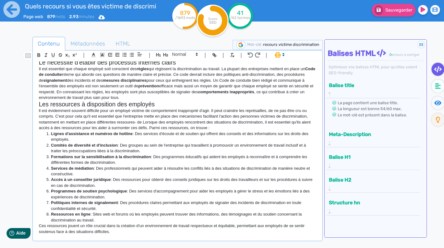
click at [131, 120] on p "ll est évidemment souvent difficile pour un employé victime de comportement ina…" at bounding box center [178, 119] width 278 height 23
click at [137, 122] on p "ll est évidemment souvent difficile pour un employé victime de comportement ina…" at bounding box center [178, 119] width 278 height 23
click at [137, 121] on p "ll est évidemment souvent difficile pour un employé victime de comportement ina…" at bounding box center [178, 119] width 278 height 23
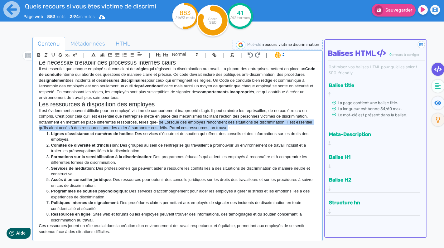
drag, startPoint x: 160, startPoint y: 119, endPoint x: 230, endPoint y: 126, distance: 69.7
click at [230, 126] on p "ll est évidemment souvent difficile pour un employé victime de comportement ina…" at bounding box center [178, 119] width 278 height 23
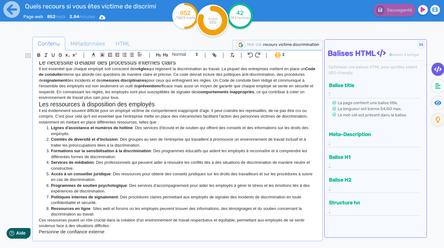
click at [50, 126] on li "Lignes d'assistance et numéros de hotline : Des services d'écoute et de soutien…" at bounding box center [181, 131] width 272 height 12
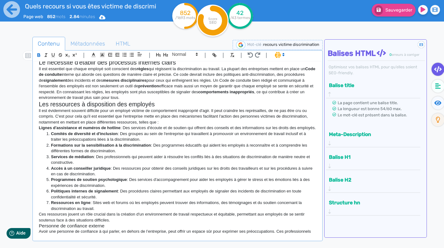
click at [51, 136] on strong "Comités de diversité et d'inclusion" at bounding box center [84, 133] width 67 height 5
click at [52, 148] on strong "Formations sur la sensibilisation à la discrimination" at bounding box center [101, 145] width 100 height 5
click at [52, 159] on strong "Services de médiation" at bounding box center [72, 156] width 43 height 5
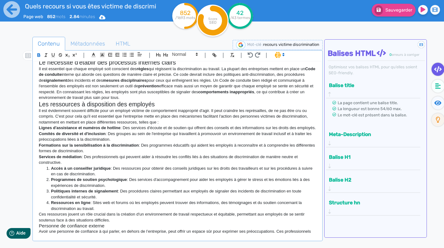
click at [63, 159] on strong "Services de médiation" at bounding box center [60, 156] width 43 height 5
click at [51, 171] on strong "Accès à un conseiller juridique" at bounding box center [81, 168] width 60 height 5
click at [52, 181] on strong "Programmes de soutien psychologique" at bounding box center [89, 179] width 76 height 5
click at [51, 193] on strong "Politiques internes de signalement" at bounding box center [84, 191] width 67 height 5
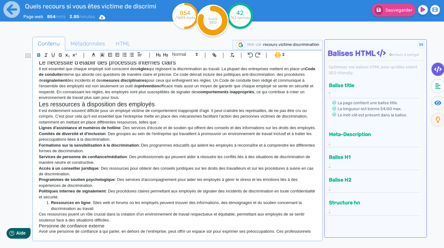
click at [50, 204] on li "Ressources en ligne : Sites web et forums où les employés peuvent trouver des i…" at bounding box center [181, 206] width 272 height 12
click at [157, 120] on p "ll est évidemment souvent difficile pour un employé victime de comportement ina…" at bounding box center [178, 116] width 278 height 17
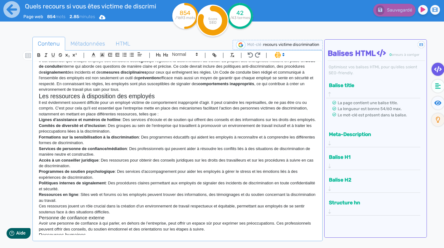
scroll to position [72, 0]
click at [85, 202] on p "Ressources en ligne : Sites web et forums où les employés peuvent trouver des i…" at bounding box center [178, 197] width 278 height 12
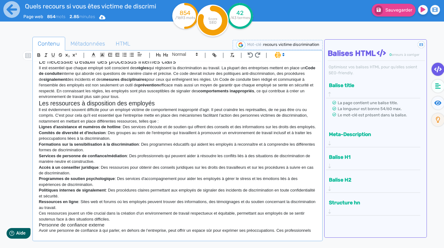
scroll to position [60, 0]
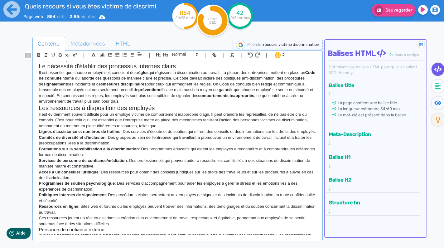
drag, startPoint x: 38, startPoint y: 174, endPoint x: 87, endPoint y: 177, distance: 49.5
click at [87, 177] on div "Quels recours si vous êtes victime de discrimination au travail? La discriminat…" at bounding box center [177, 148] width 287 height 174
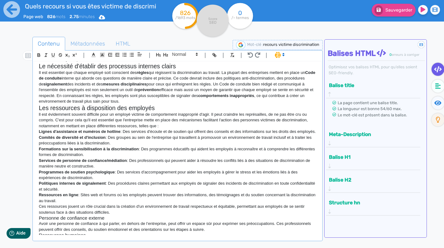
click at [64, 177] on p "Programmes de soutien psychologique : Des services d'accompagnement pour aider …" at bounding box center [178, 175] width 278 height 12
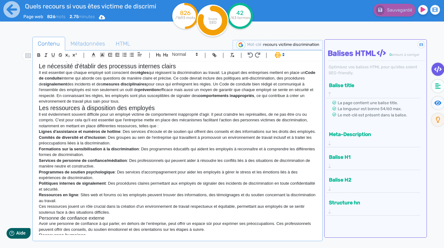
drag, startPoint x: 39, startPoint y: 173, endPoint x: 99, endPoint y: 179, distance: 60.9
click at [99, 179] on p "Programmes de soutien psychologique : Des services d'accompagnement pour aider …" at bounding box center [178, 175] width 278 height 12
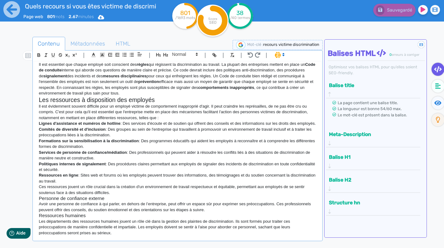
scroll to position [68, 0]
drag, startPoint x: 39, startPoint y: 143, endPoint x: 76, endPoint y: 145, distance: 37.2
click at [76, 143] on strong "Formations sur la sensibilisation à la discrimination" at bounding box center [89, 140] width 100 height 5
click at [67, 143] on strong "Sensibilisation à la discrimination" at bounding box center [72, 140] width 66 height 5
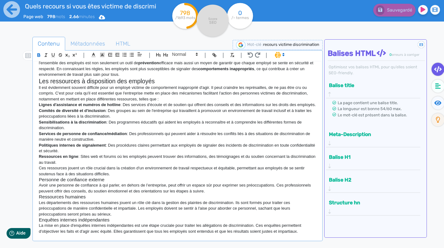
scroll to position [88, 0]
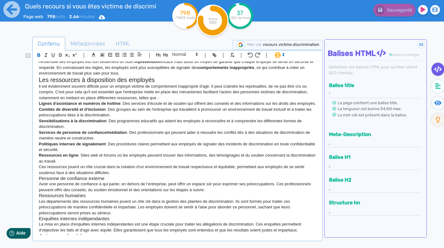
click at [94, 141] on p "Services de personne de confiance/médiation : Des professionnels qui peuvent ai…" at bounding box center [178, 136] width 278 height 12
click at [189, 135] on p "Services de personne de confiance/médiation : Des professionnels qui peuvent ai…" at bounding box center [178, 136] width 278 height 12
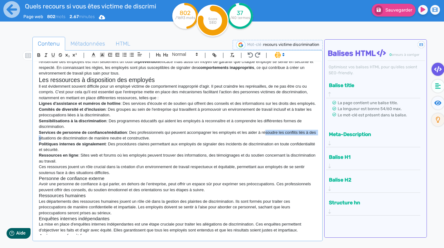
drag, startPoint x: 266, startPoint y: 136, endPoint x: 47, endPoint y: 139, distance: 219.1
click at [47, 139] on p "Services de personne de confiance/médiation : Des professionnels qui peuvent ac…" at bounding box center [178, 136] width 278 height 12
drag, startPoint x: 59, startPoint y: 140, endPoint x: 108, endPoint y: 142, distance: 49.4
click at [108, 141] on p "Services de personne de confiance/médiation : Des professionnels qui peuvent ac…" at bounding box center [178, 136] width 278 height 12
drag, startPoint x: 240, startPoint y: 134, endPoint x: 62, endPoint y: 140, distance: 177.7
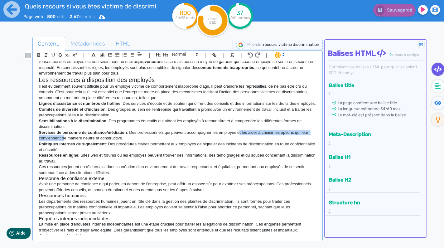
click at [62, 140] on p "Services de personne de confiance/médiation : Des professionnels qui peuvent ac…" at bounding box center [178, 136] width 278 height 12
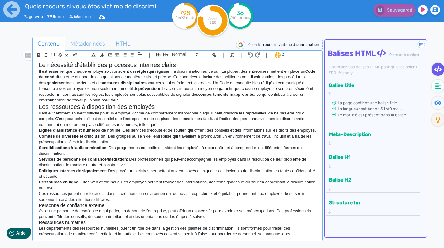
scroll to position [64, 0]
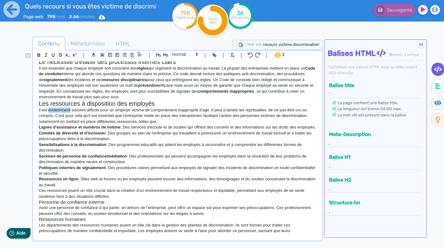
drag, startPoint x: 48, startPoint y: 109, endPoint x: 71, endPoint y: 109, distance: 22.5
click at [71, 109] on p "ll est évidemment souvent difficile pour un employé victime de comportement ina…" at bounding box center [178, 115] width 278 height 17
click at [204, 107] on p "ll est souvent difficile pour un employé victime de comportement inapproprié d'…" at bounding box center [178, 115] width 278 height 17
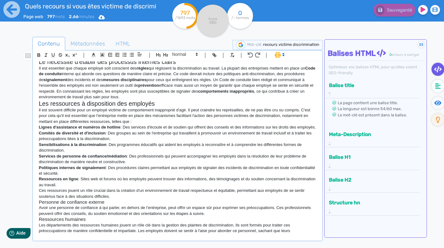
click at [221, 108] on p "ll est souvent difficile pour un employé victime de comportement inapproprié d'…" at bounding box center [178, 115] width 278 height 17
click at [304, 110] on p "ll est souvent difficile pour un employé victime de comportement inapproprié d'…" at bounding box center [178, 115] width 278 height 17
click at [305, 108] on p "ll est souvent difficile pour un employé victime de comportement inapproprié d'…" at bounding box center [178, 115] width 278 height 17
click at [65, 116] on p "ll est souvent difficile pour un employé victime de comportement inapproprié d'…" at bounding box center [178, 115] width 278 height 17
click at [65, 114] on p "ll est souvent difficile pour un employé victime de comportement inapproprié d'…" at bounding box center [178, 115] width 278 height 17
